Goal: Transaction & Acquisition: Obtain resource

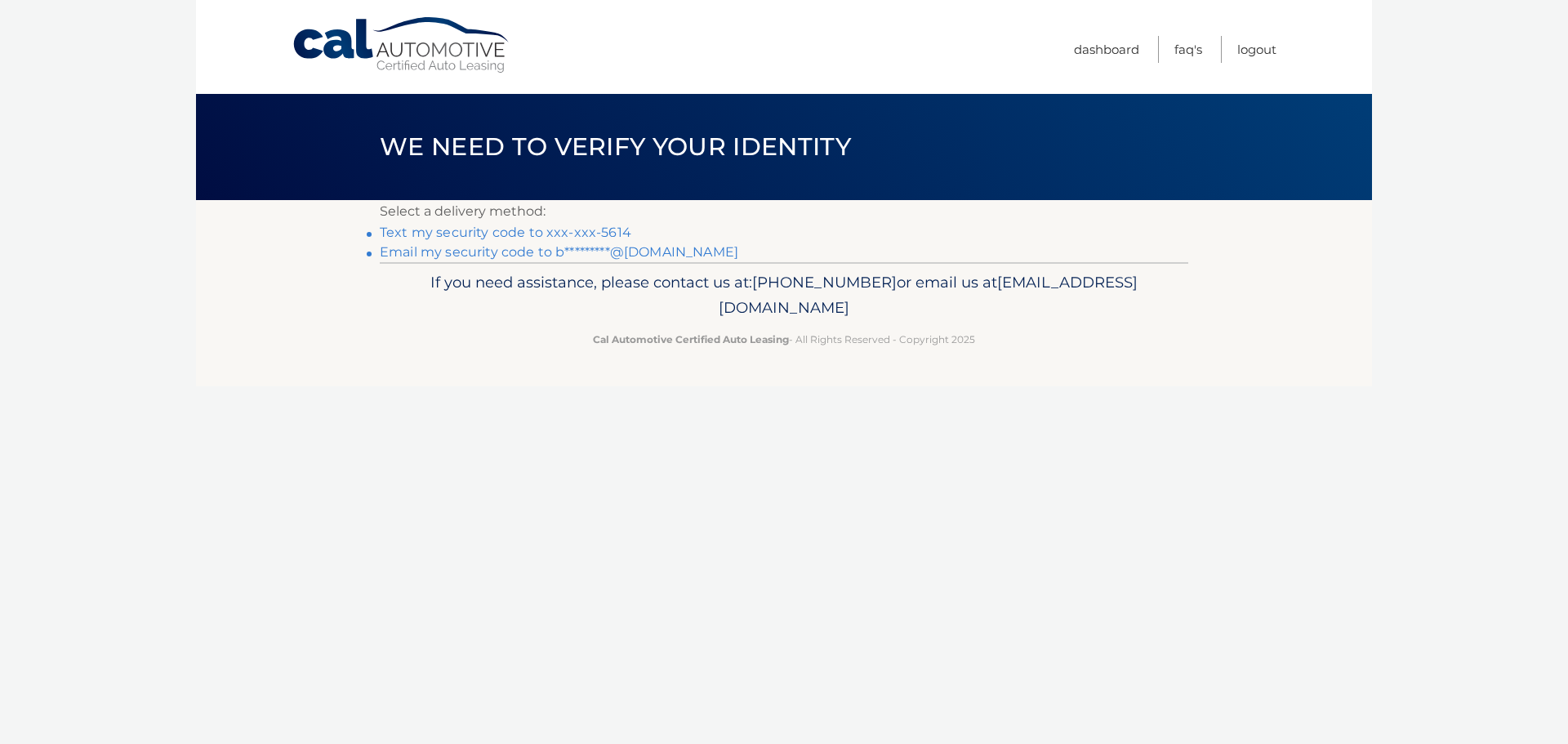
click at [546, 230] on link "Text my security code to xxx-xxx-5614" at bounding box center [506, 232] width 252 height 15
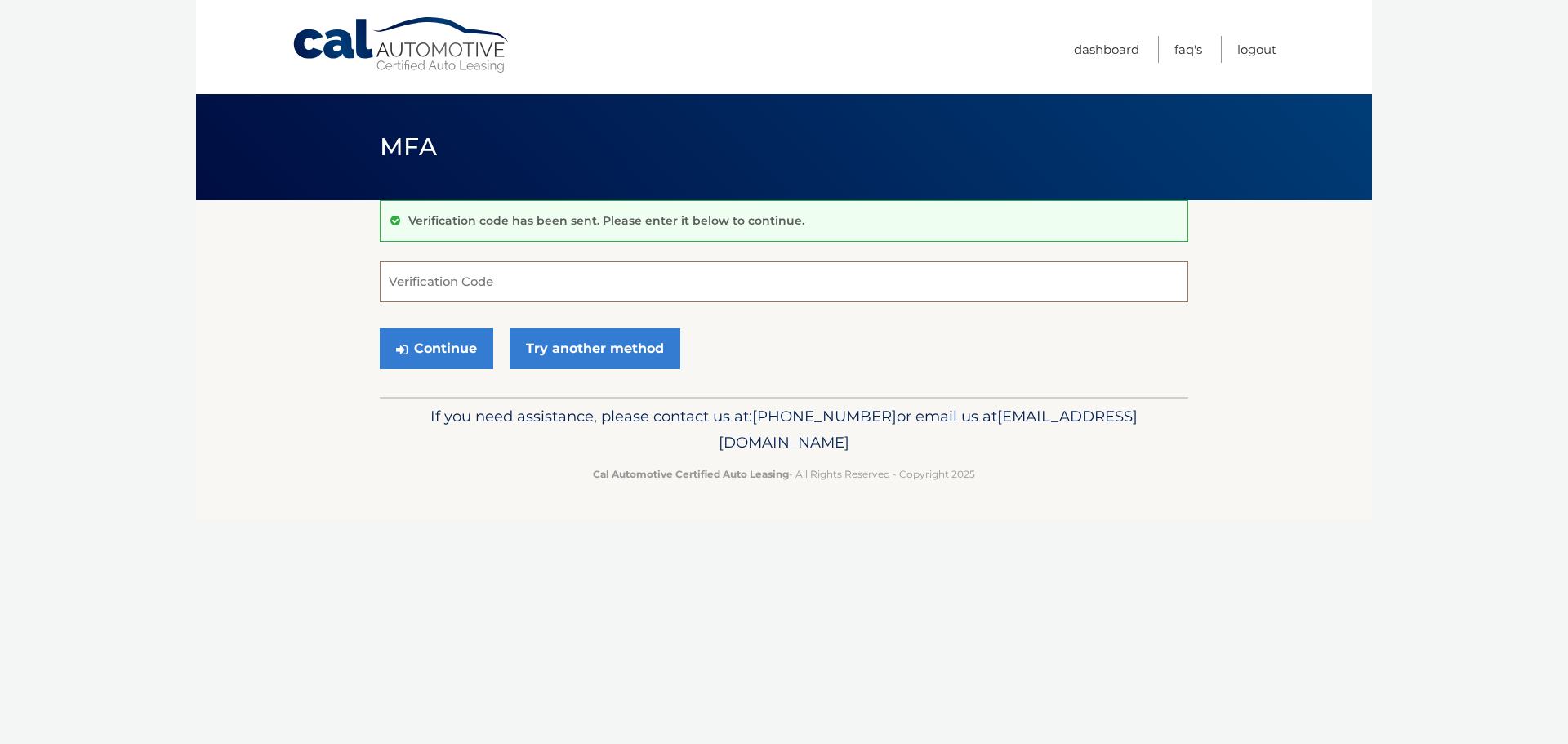
click at [442, 264] on input "Verification Code" at bounding box center [784, 282] width 809 height 41
type input "801703"
click at [449, 343] on button "Continue" at bounding box center [436, 349] width 114 height 41
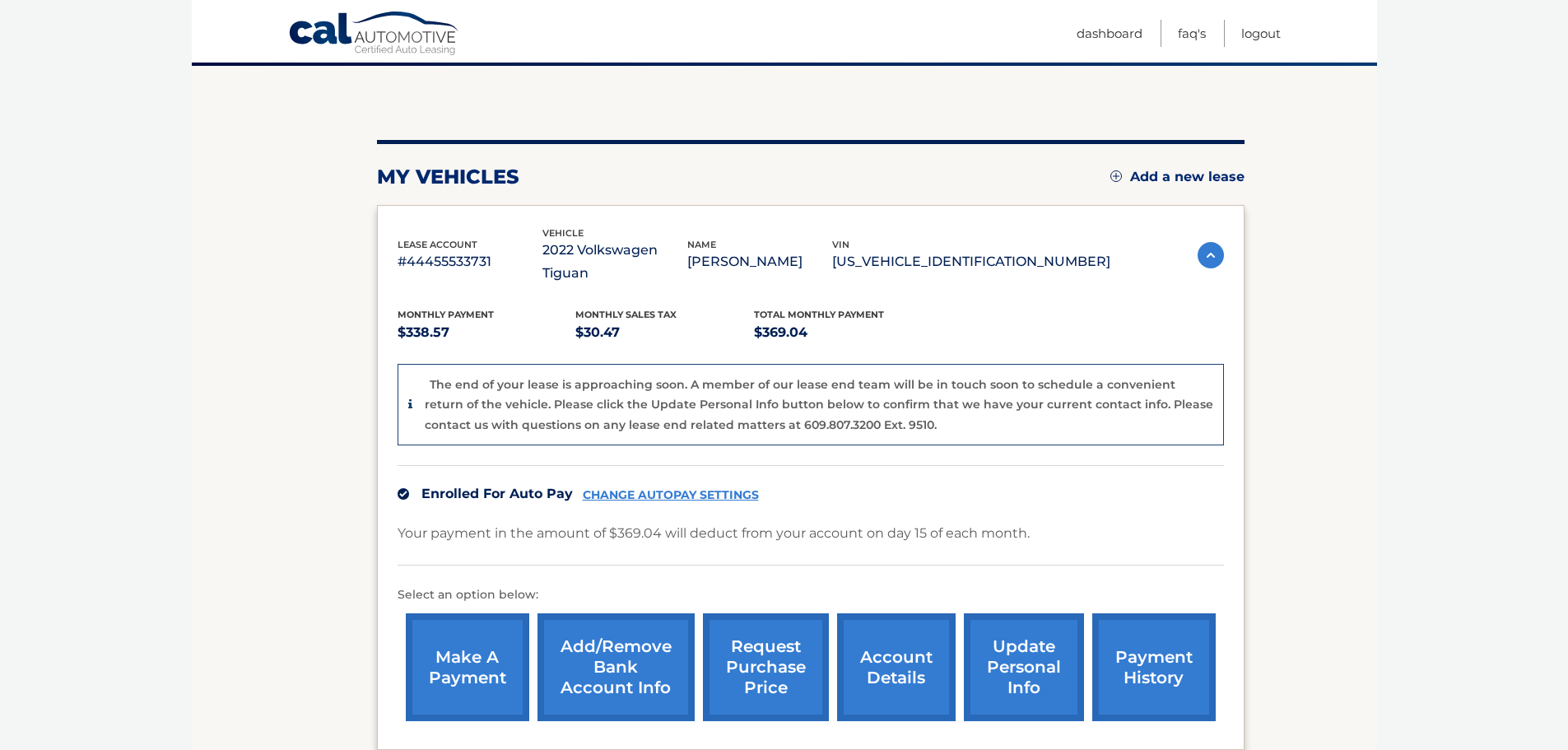
scroll to position [164, 0]
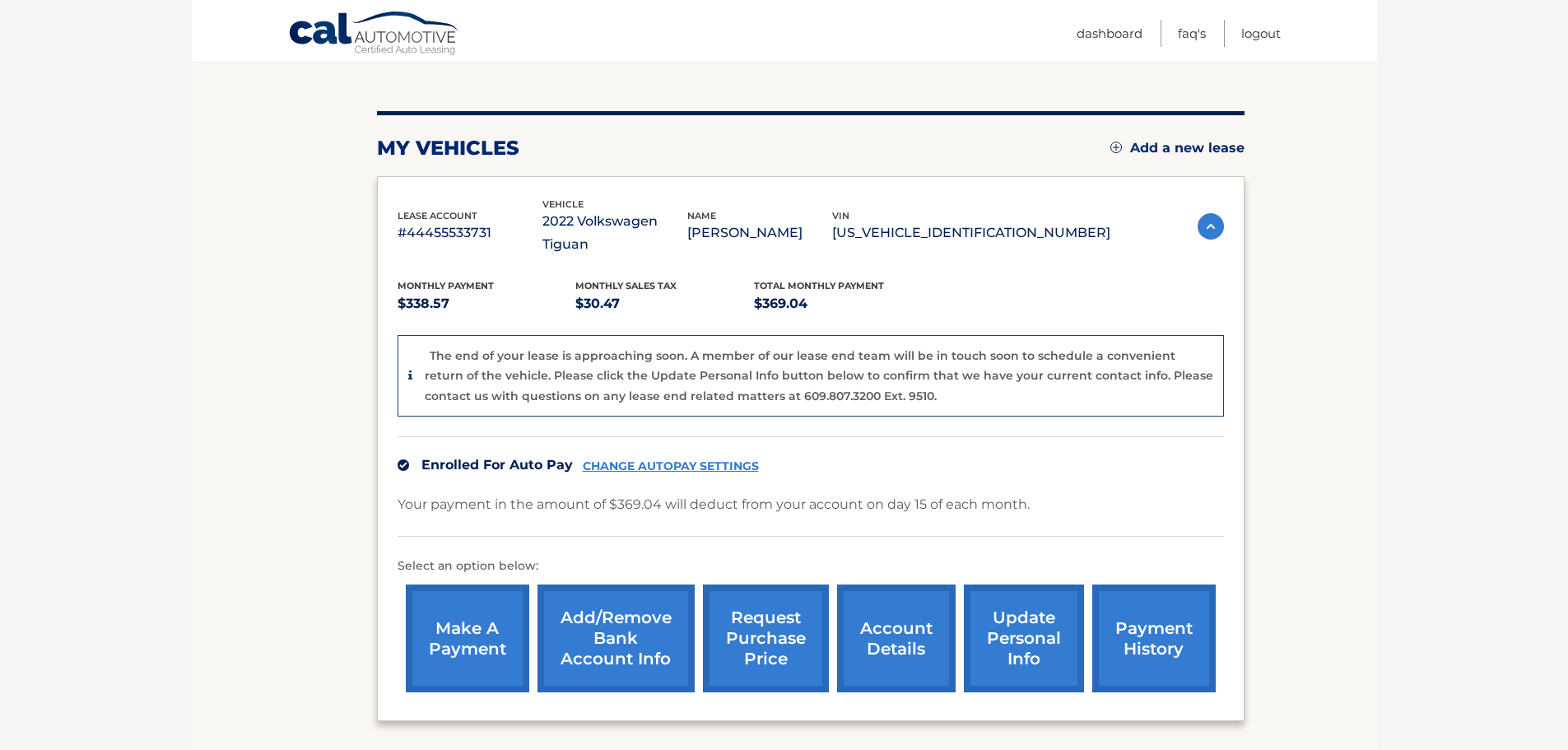
click at [767, 621] on link "request purchase price" at bounding box center [766, 638] width 126 height 108
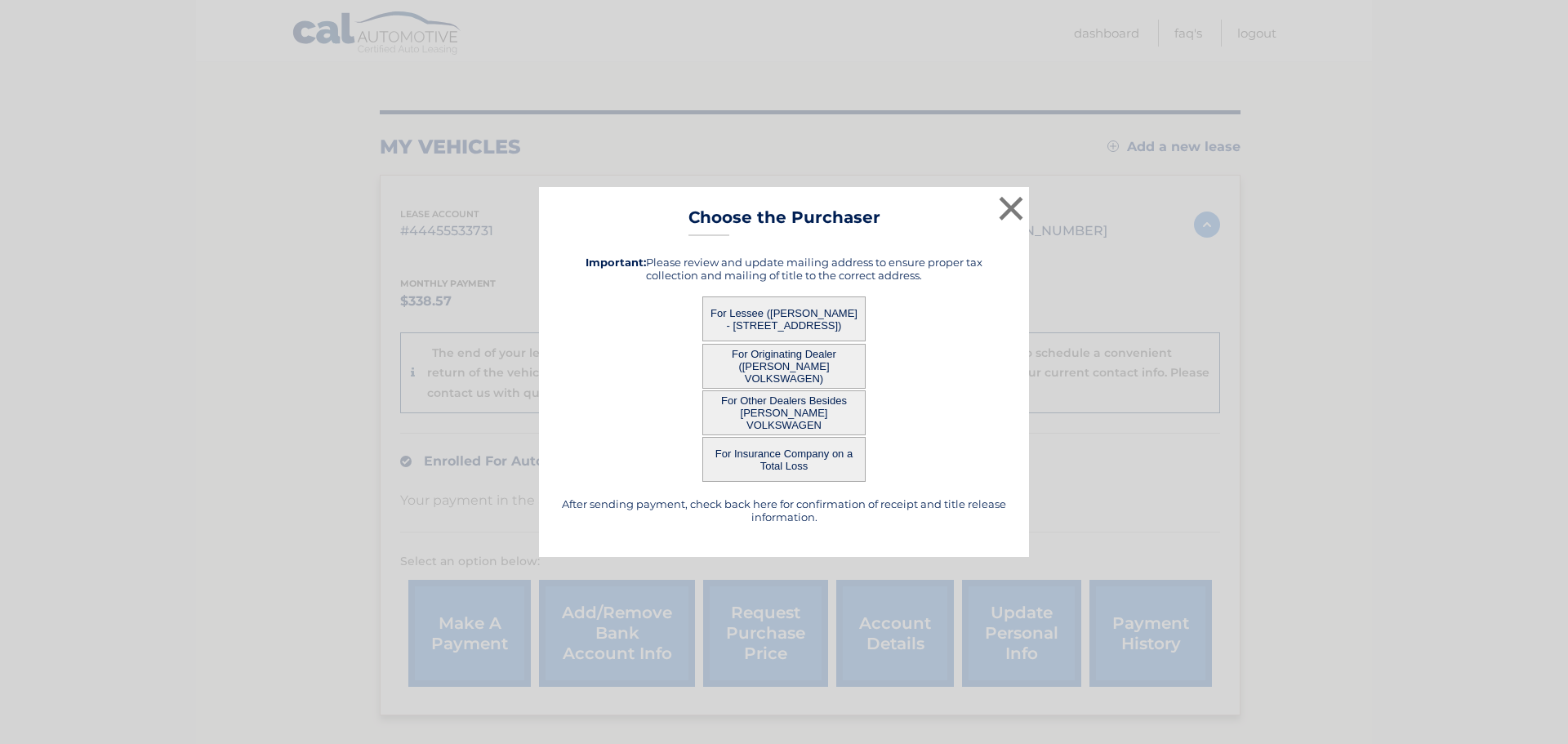
click at [818, 321] on button "For Lessee ([PERSON_NAME] - [STREET_ADDRESS])" at bounding box center [783, 319] width 163 height 45
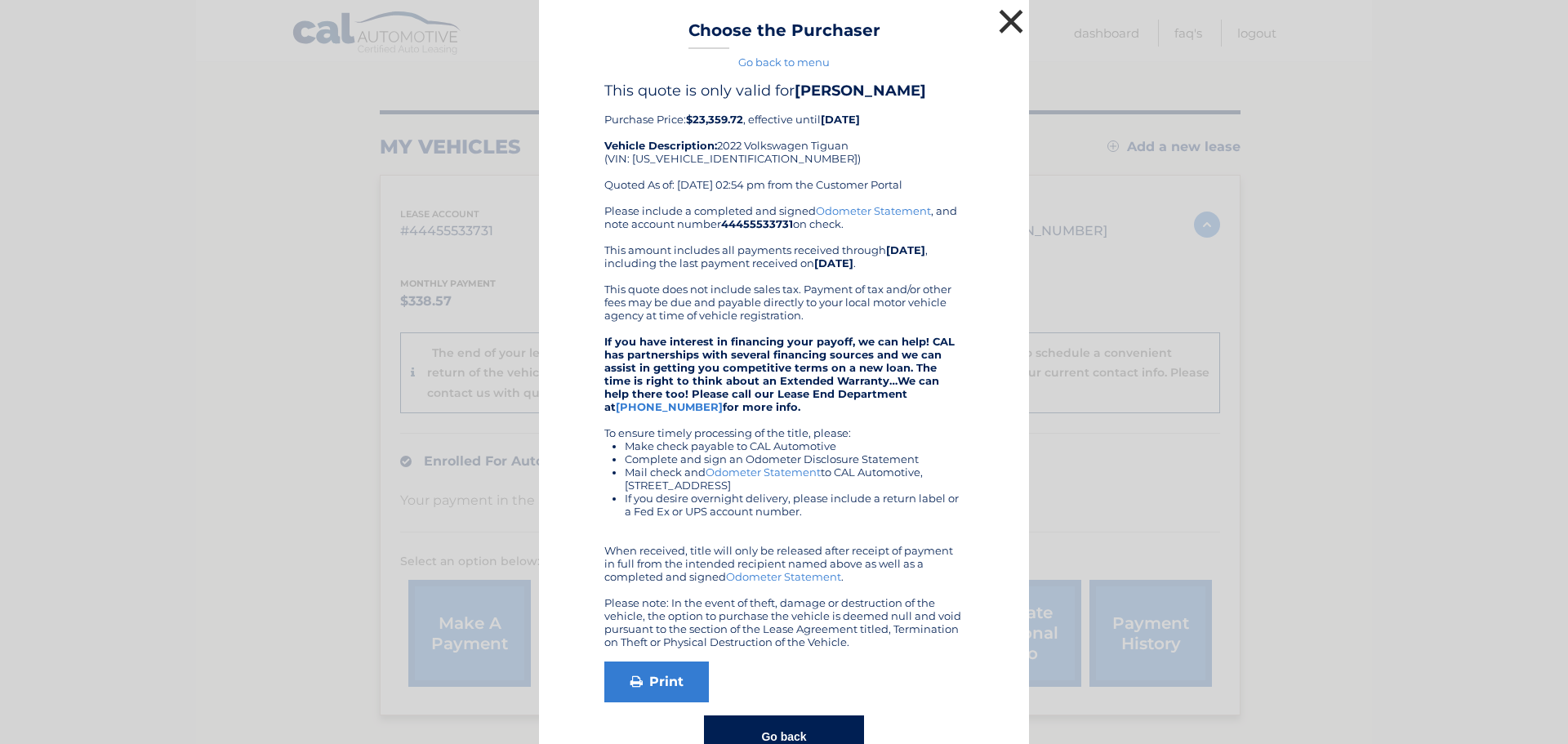
click at [995, 21] on button "×" at bounding box center [1011, 21] width 32 height 32
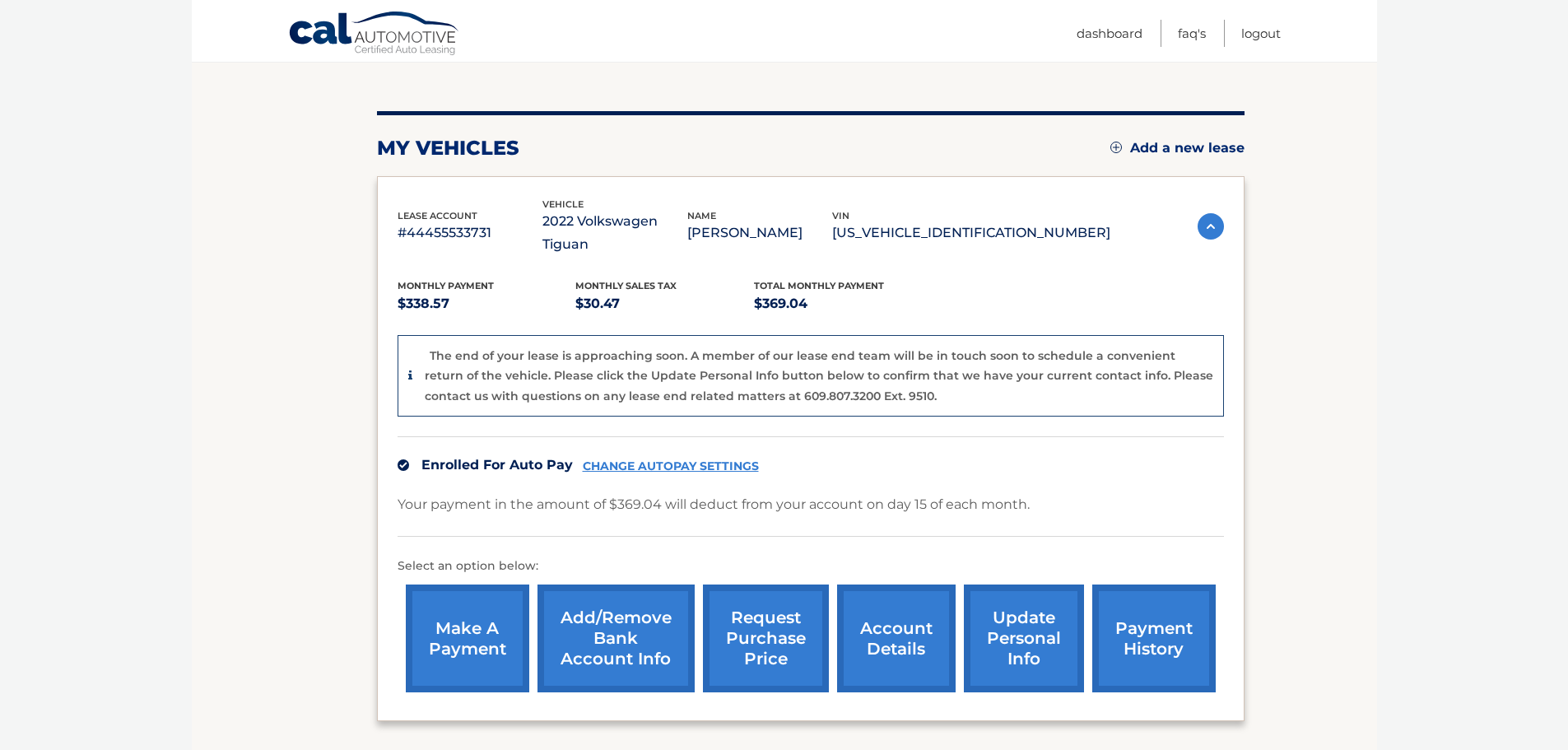
click at [947, 224] on p "3VV2B7AX5NM168598" at bounding box center [971, 232] width 278 height 23
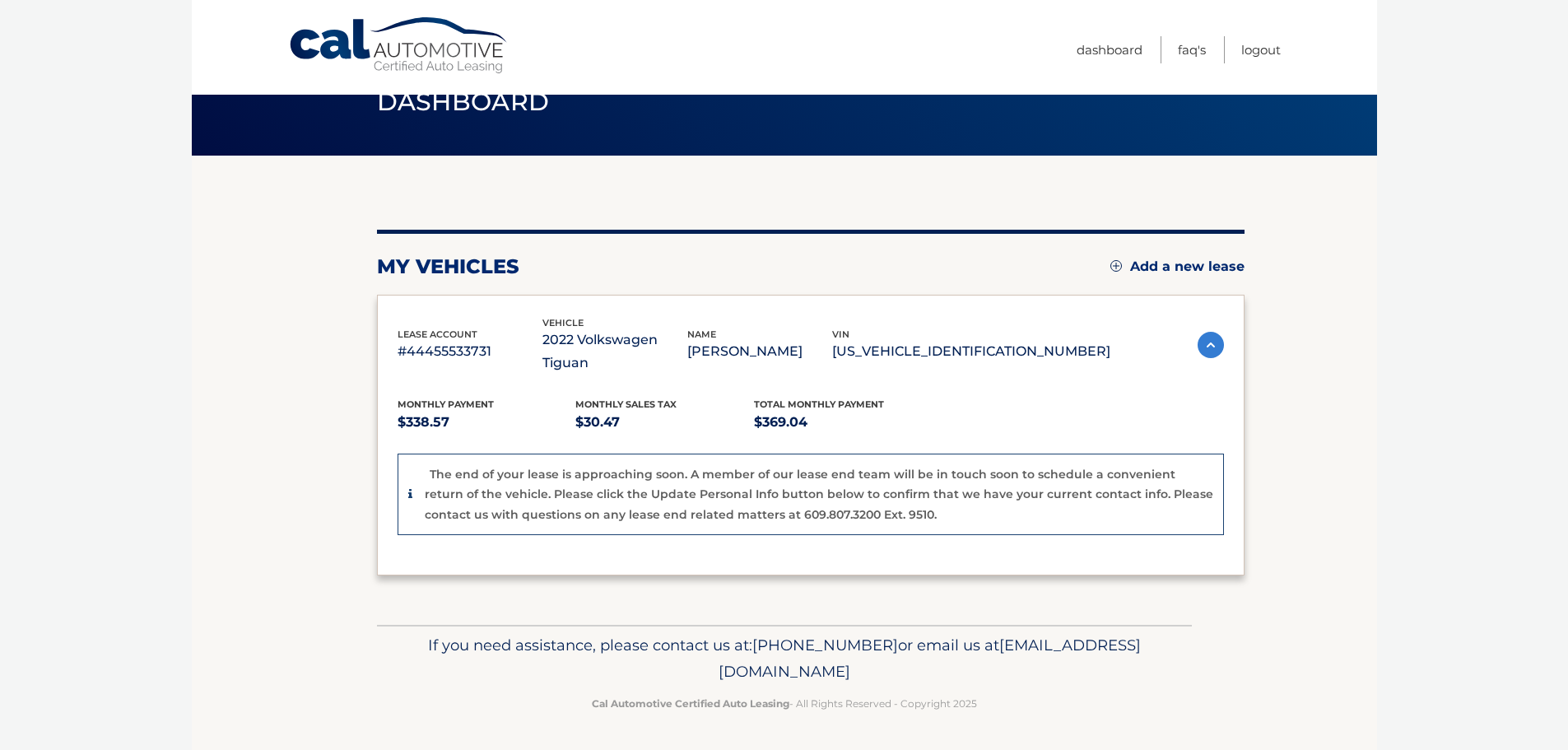
scroll to position [0, 0]
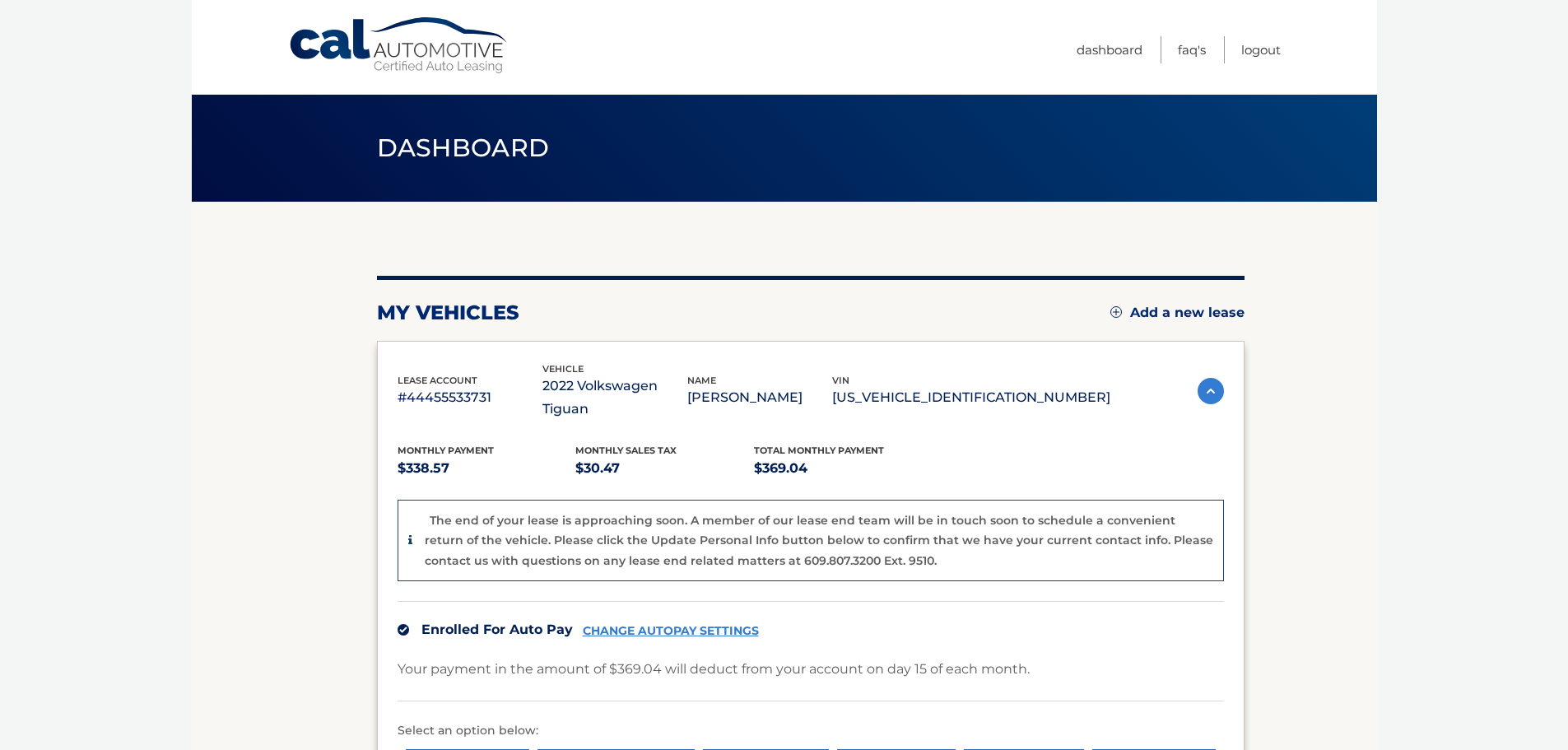
drag, startPoint x: 947, startPoint y: 224, endPoint x: 928, endPoint y: 386, distance: 163.1
click at [832, 386] on p "NICOLE WALDO" at bounding box center [759, 397] width 145 height 23
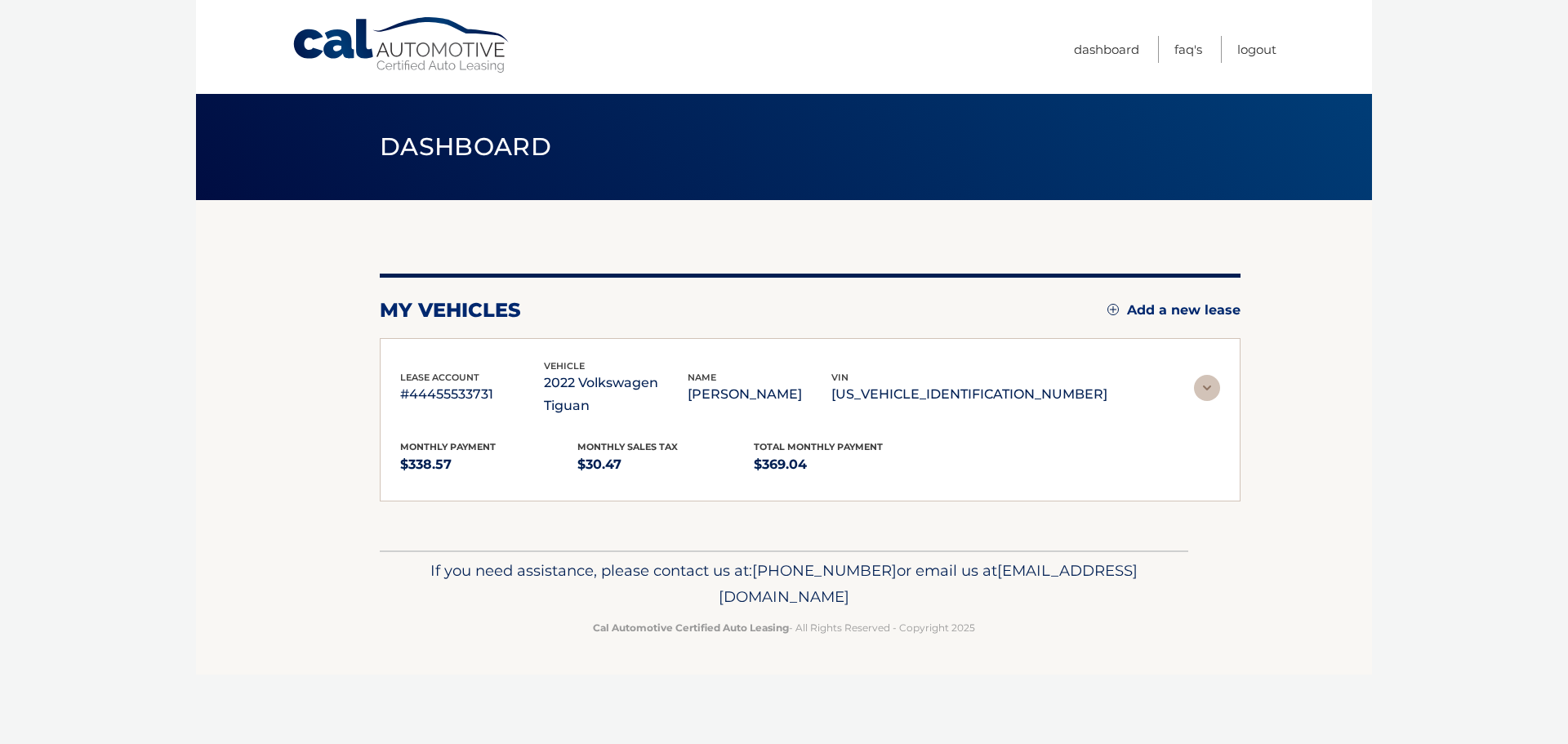
click at [957, 382] on div "vin 3VV2B7AX5NM168598" at bounding box center [968, 388] width 276 height 37
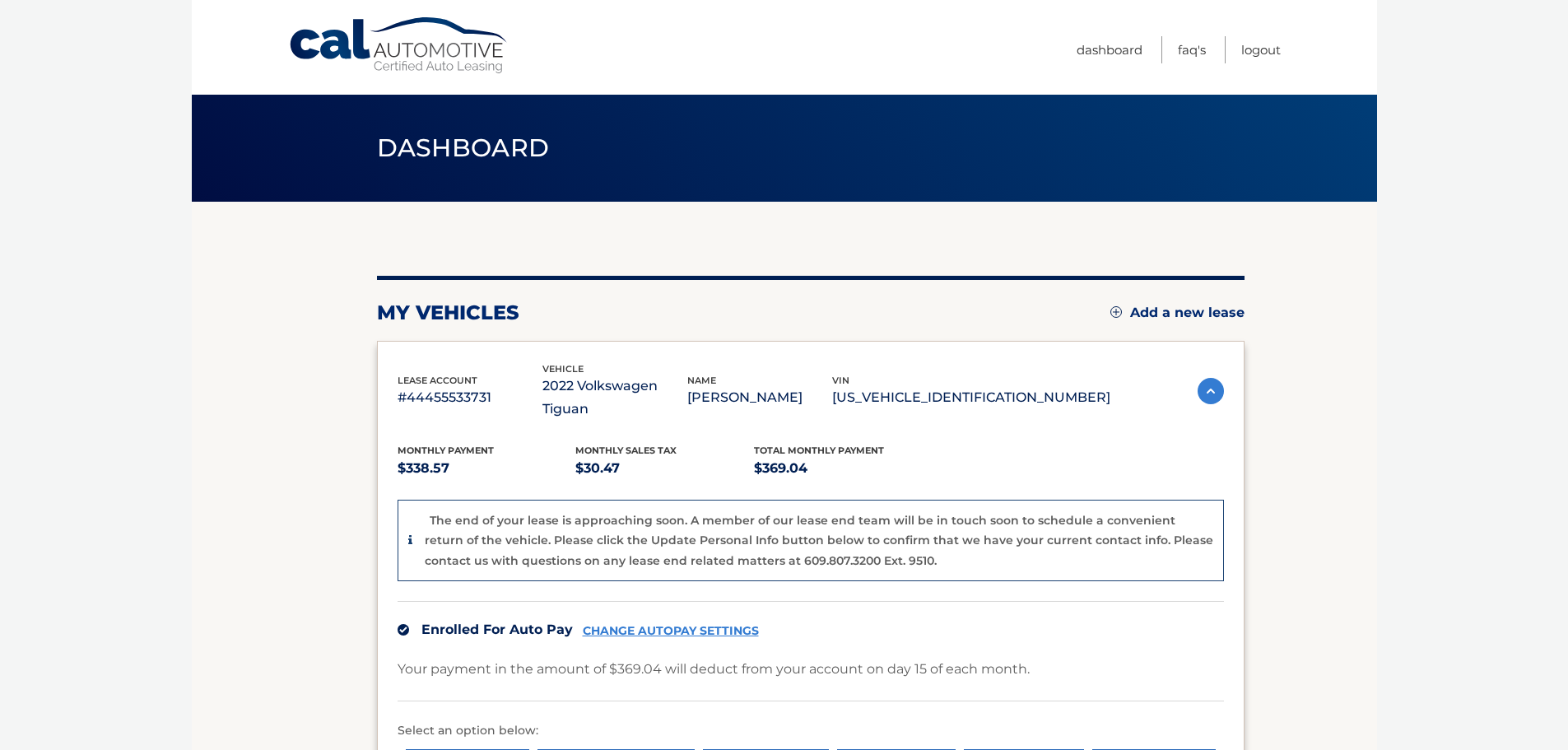
click at [964, 386] on p "3VV2B7AX5NM168598" at bounding box center [971, 397] width 278 height 23
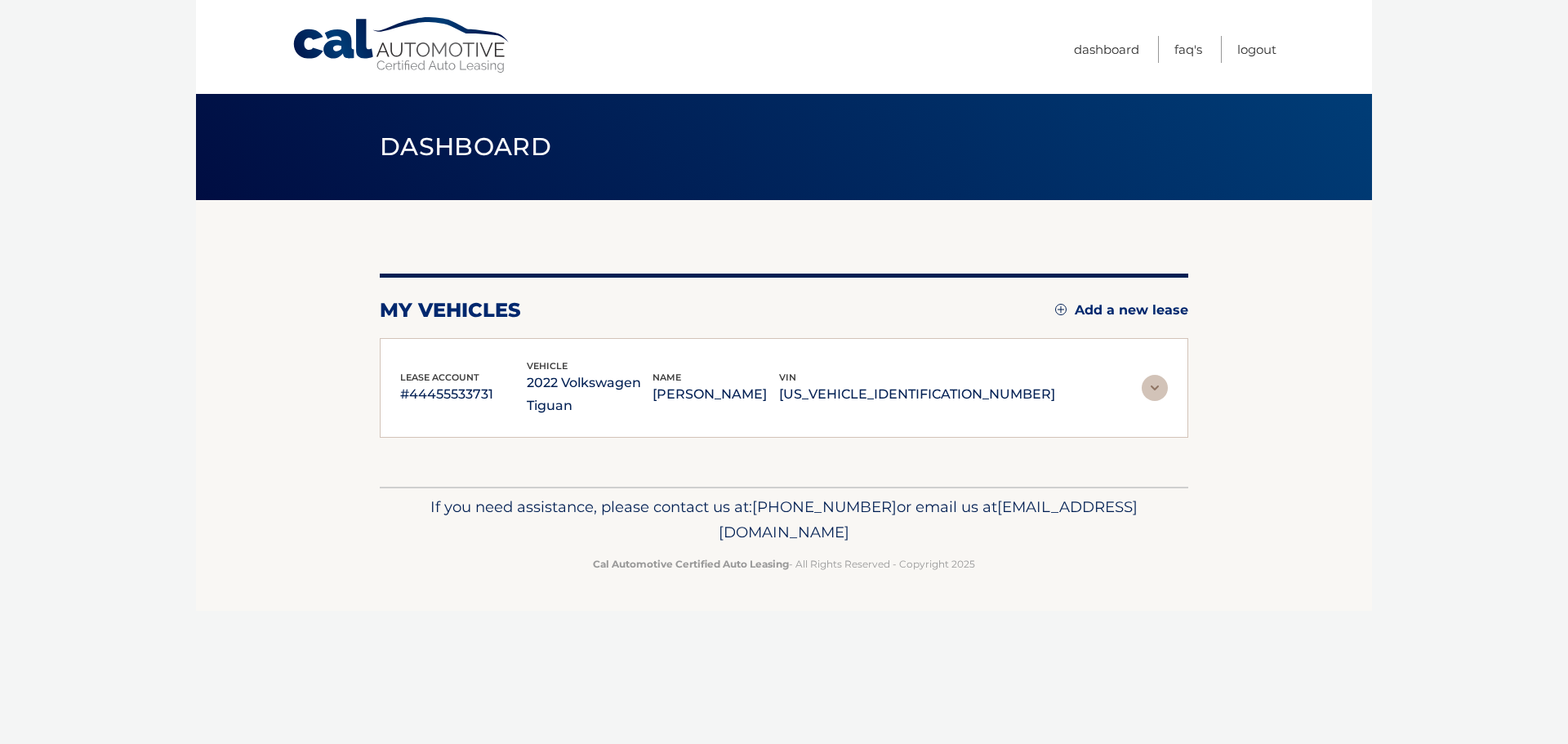
click at [957, 382] on div "vin 3VV2B7AX5NM168598" at bounding box center [916, 388] width 276 height 37
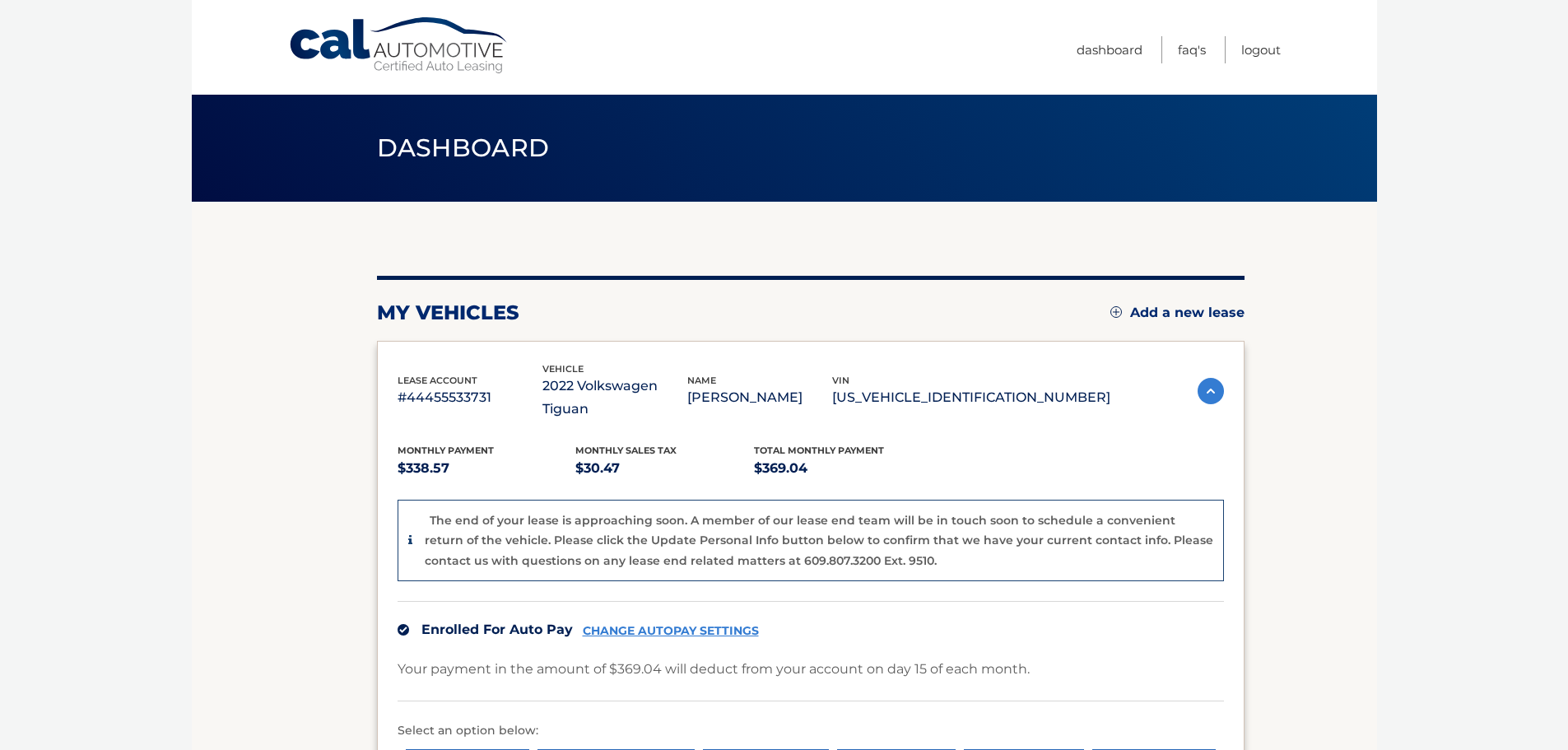
click at [1009, 386] on p "3VV2B7AX5NM168598" at bounding box center [971, 397] width 278 height 23
copy p "3VV2B7AX5NM168598"
